Goal: Task Accomplishment & Management: Use online tool/utility

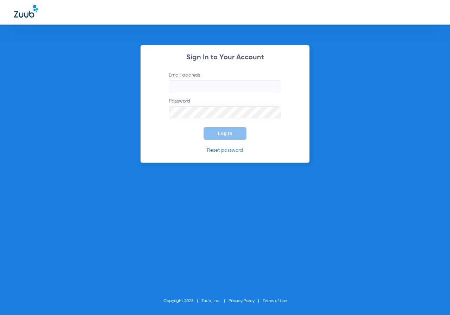
type input "[EMAIL_ADDRESS][DOMAIN_NAME]"
click at [221, 135] on span "Log In" at bounding box center [225, 134] width 15 height 6
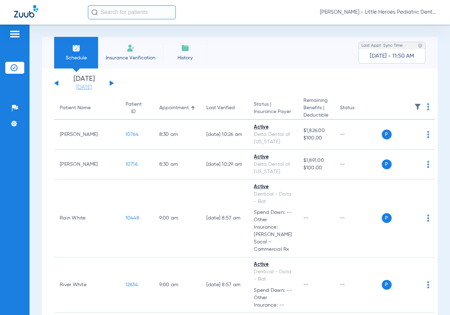
click at [83, 85] on link "[DATE]" at bounding box center [84, 87] width 42 height 7
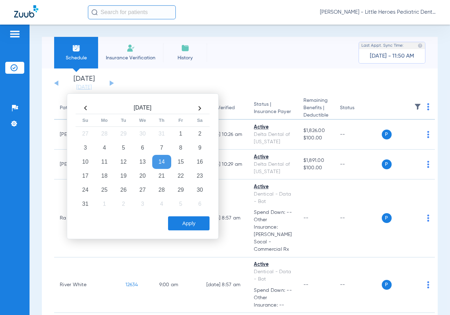
click at [169, 164] on td "14" at bounding box center [161, 162] width 19 height 14
click at [176, 164] on td "15" at bounding box center [180, 162] width 19 height 14
click at [120, 188] on td "26" at bounding box center [123, 190] width 19 height 14
click at [190, 220] on button "Apply" at bounding box center [188, 224] width 41 height 14
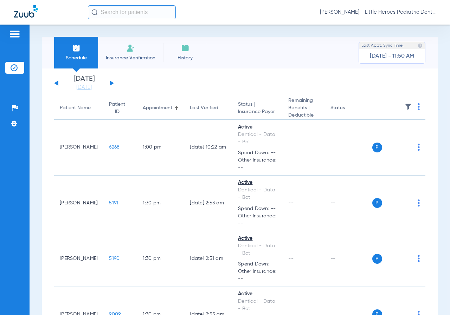
click at [418, 110] on img at bounding box center [419, 106] width 2 height 7
click at [380, 136] on span "Verify All" at bounding box center [387, 135] width 42 height 5
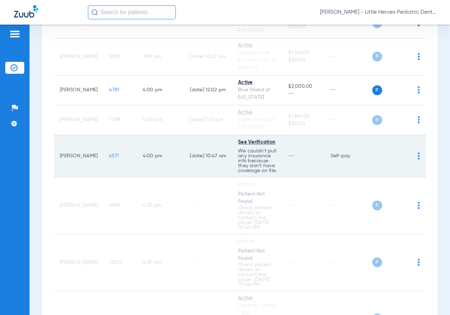
scroll to position [562, 0]
